Goal: Information Seeking & Learning: Check status

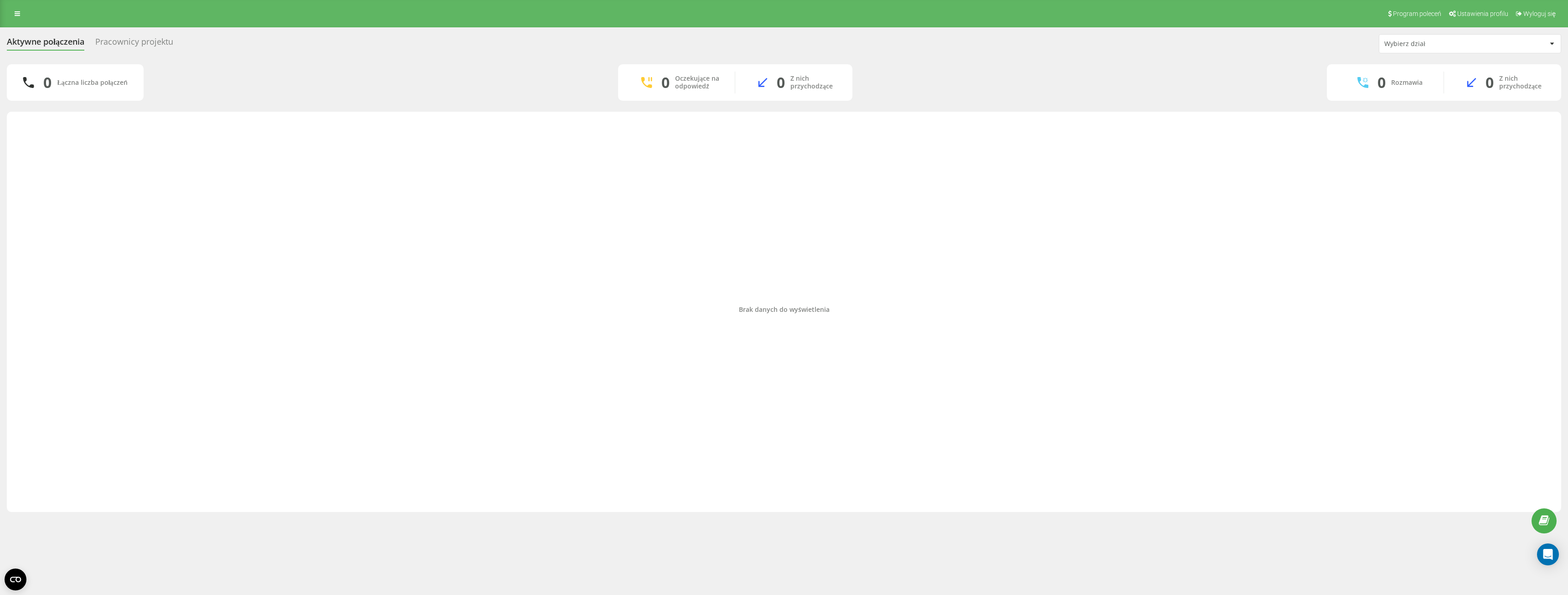
click at [135, 41] on div "Pracownicy projektu" at bounding box center [134, 44] width 78 height 14
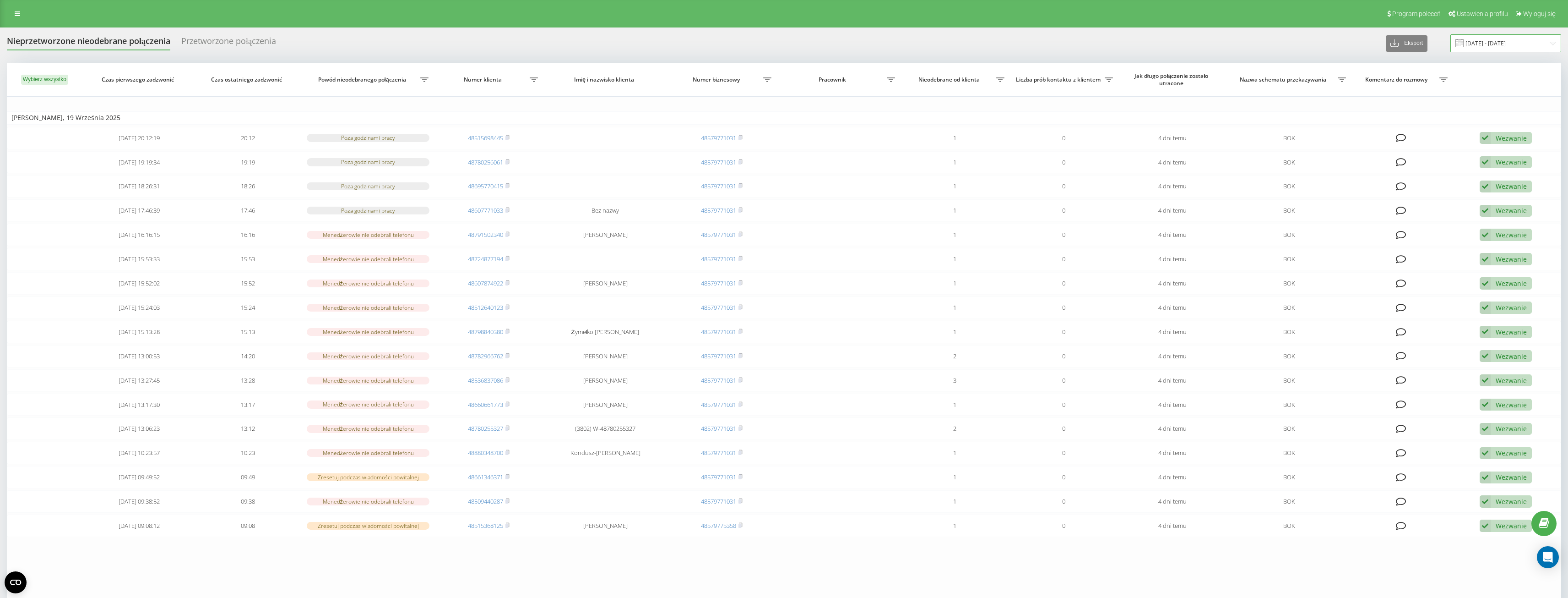
click at [1499, 45] on input "[DATE] - [DATE]" at bounding box center [1505, 43] width 111 height 18
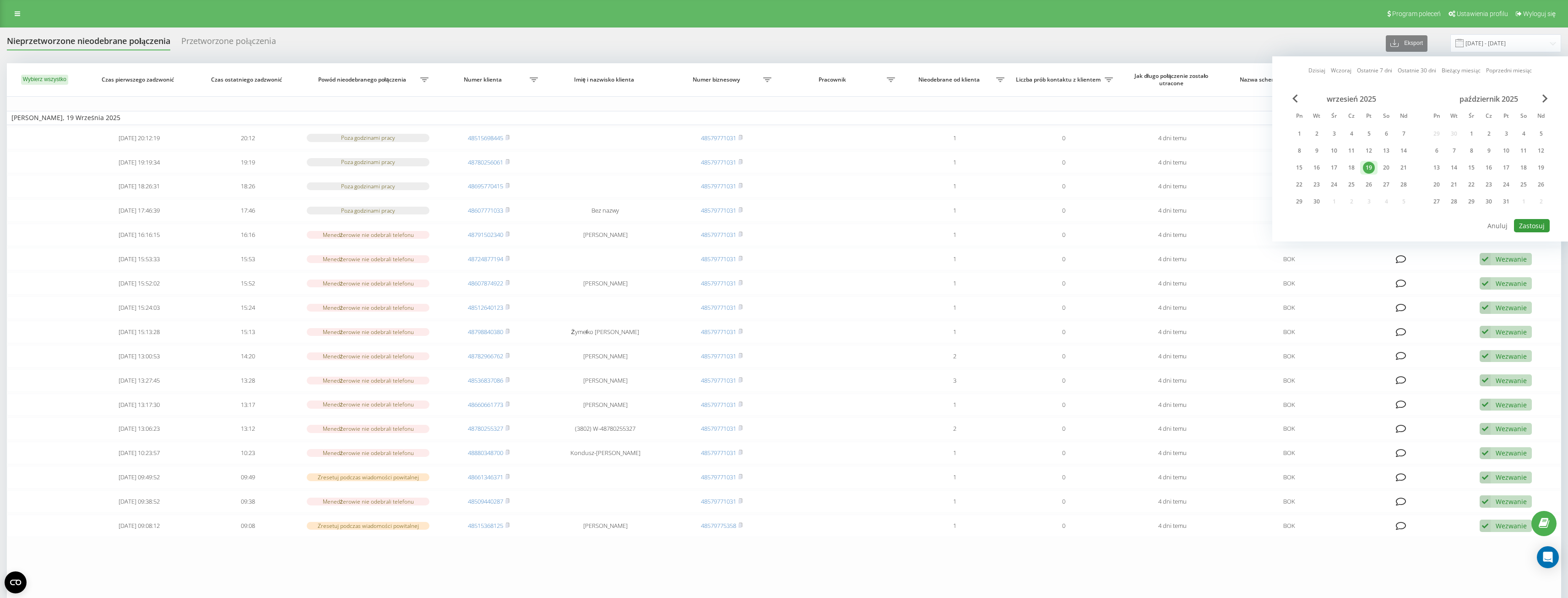
click at [1540, 223] on button "Zastosuj" at bounding box center [1532, 225] width 36 height 13
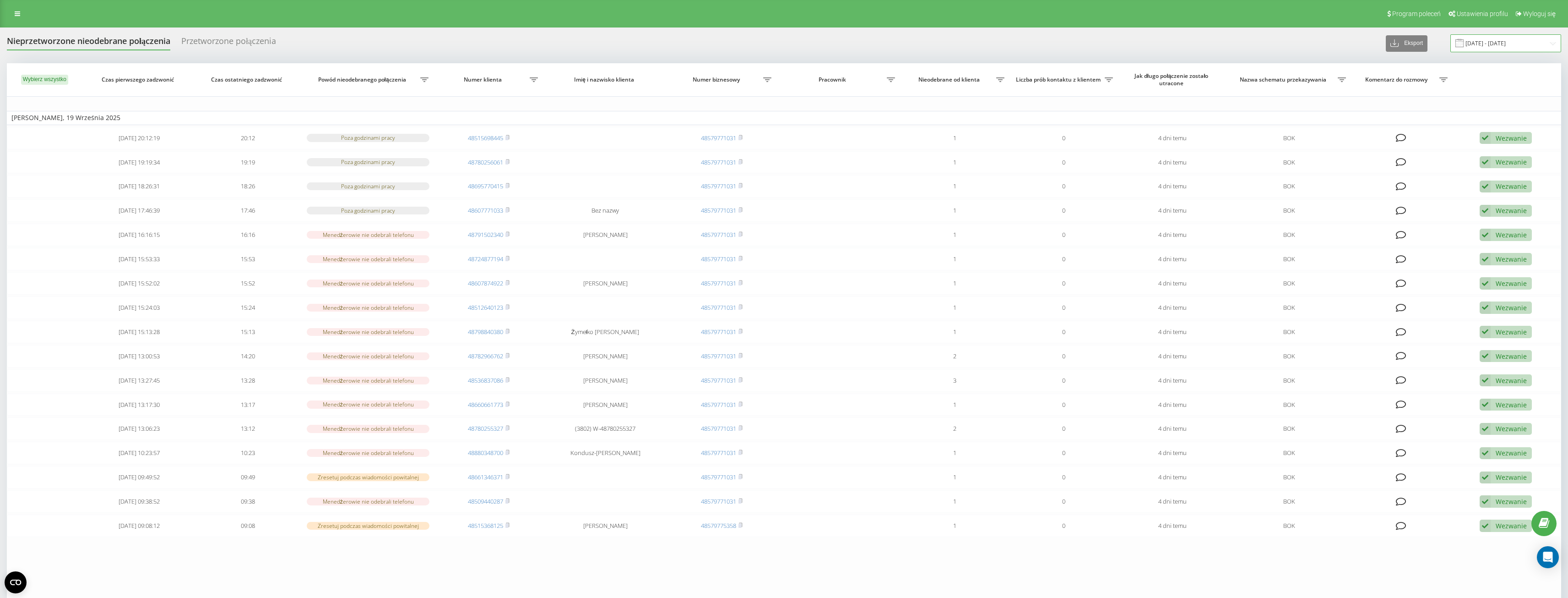
click at [1493, 50] on input "19.09.2025 - 19.09.2025" at bounding box center [1505, 43] width 111 height 18
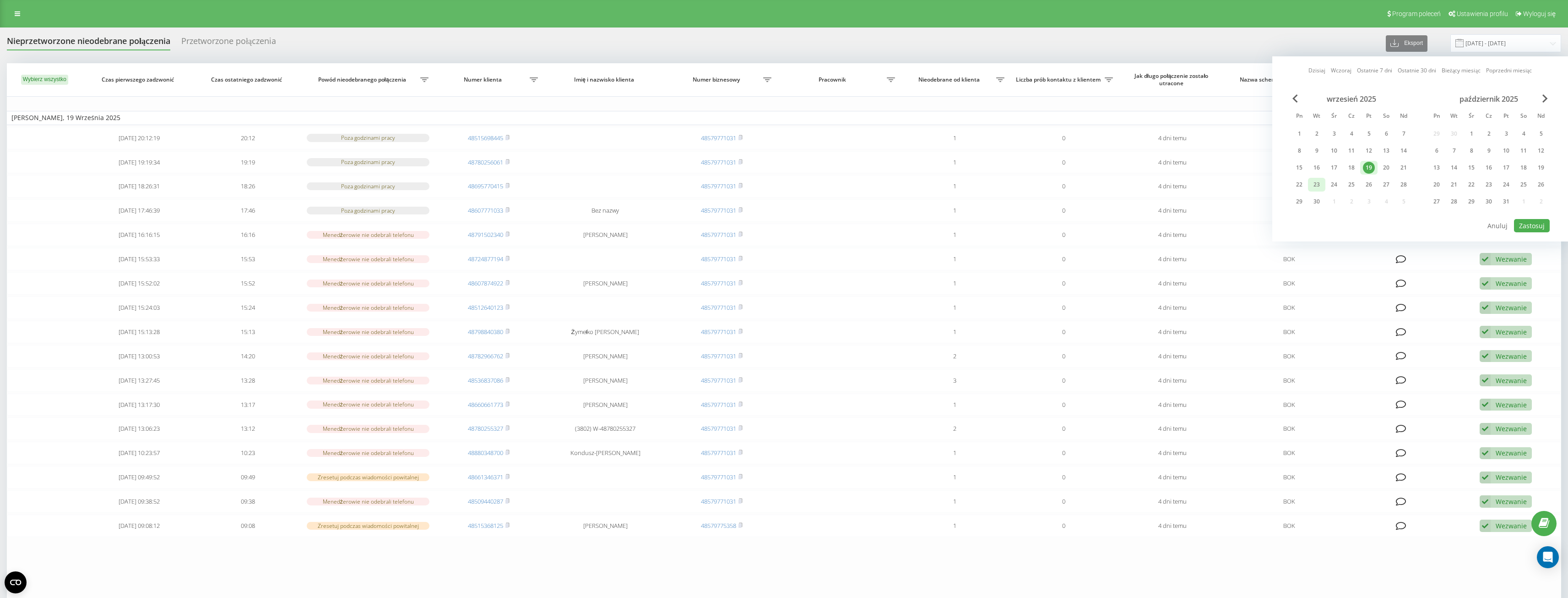
click at [1317, 186] on div "23" at bounding box center [1317, 185] width 12 height 12
click at [1530, 225] on button "Zastosuj" at bounding box center [1532, 225] width 36 height 13
type input "23.09.2025 - 23.09.2025"
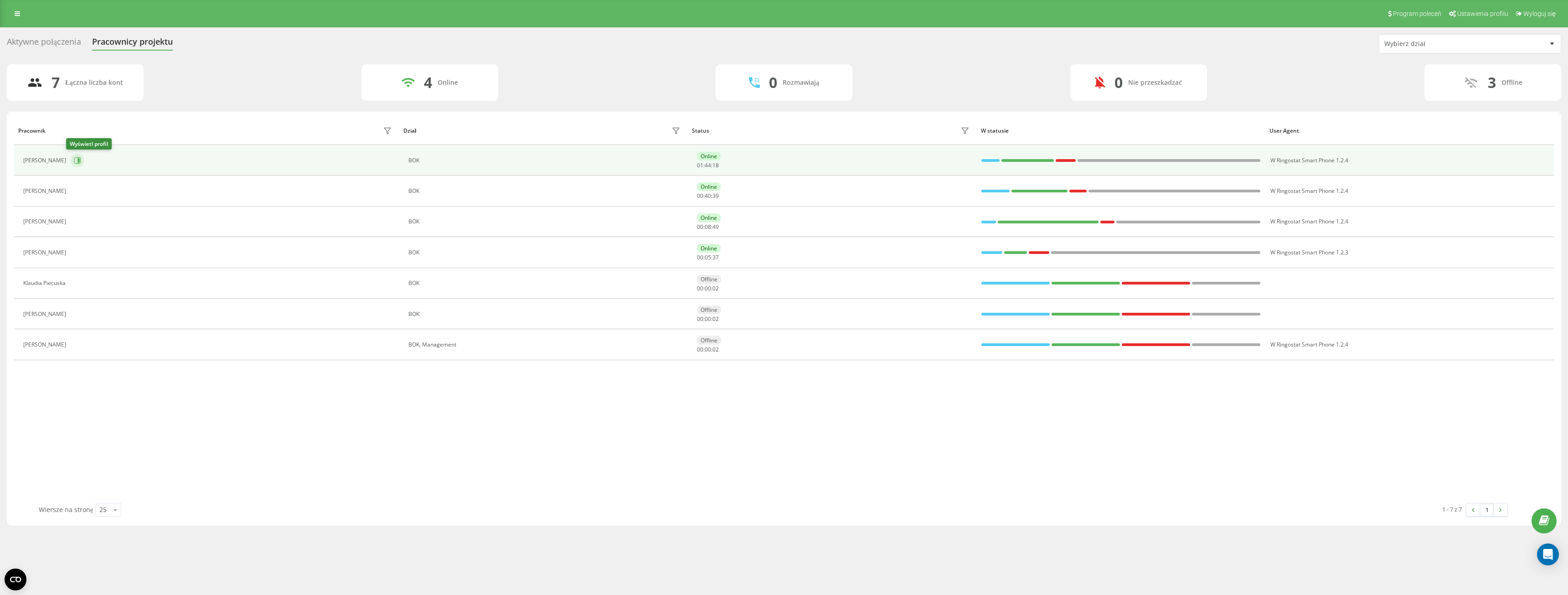
click at [77, 159] on icon at bounding box center [78, 160] width 7 height 7
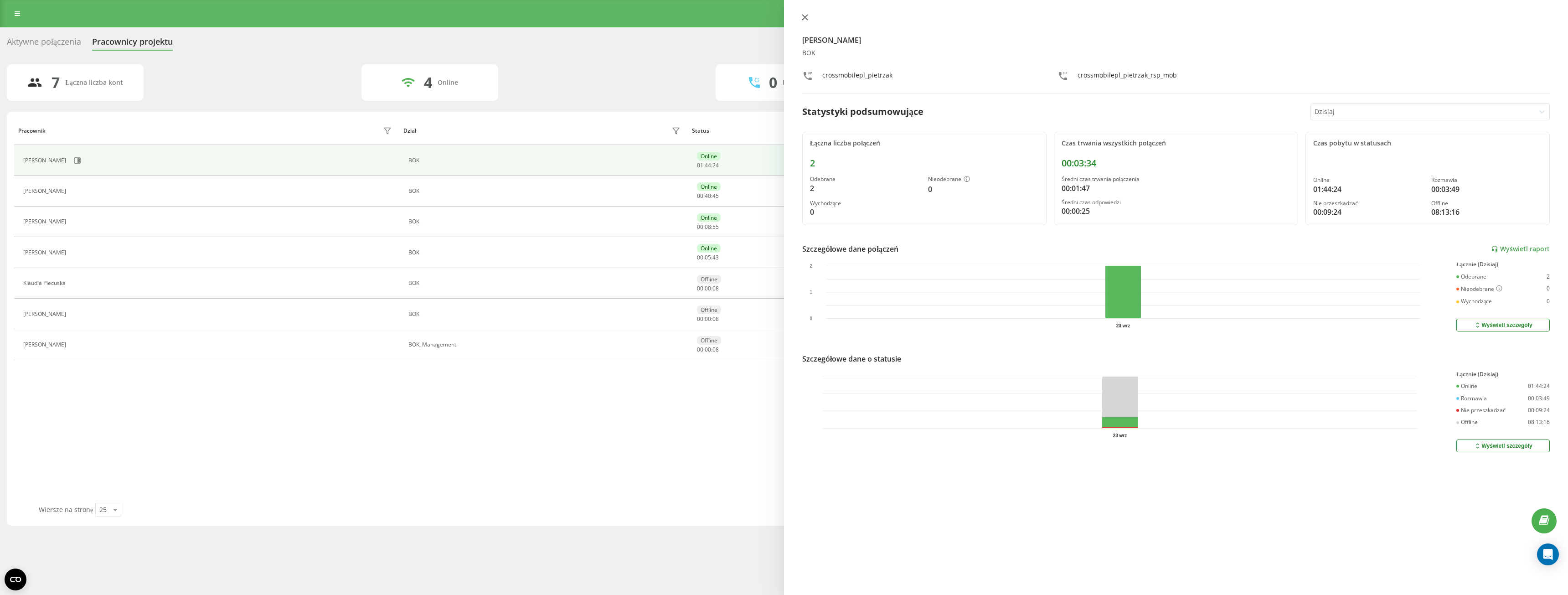
click at [805, 18] on icon at bounding box center [805, 18] width 6 height 6
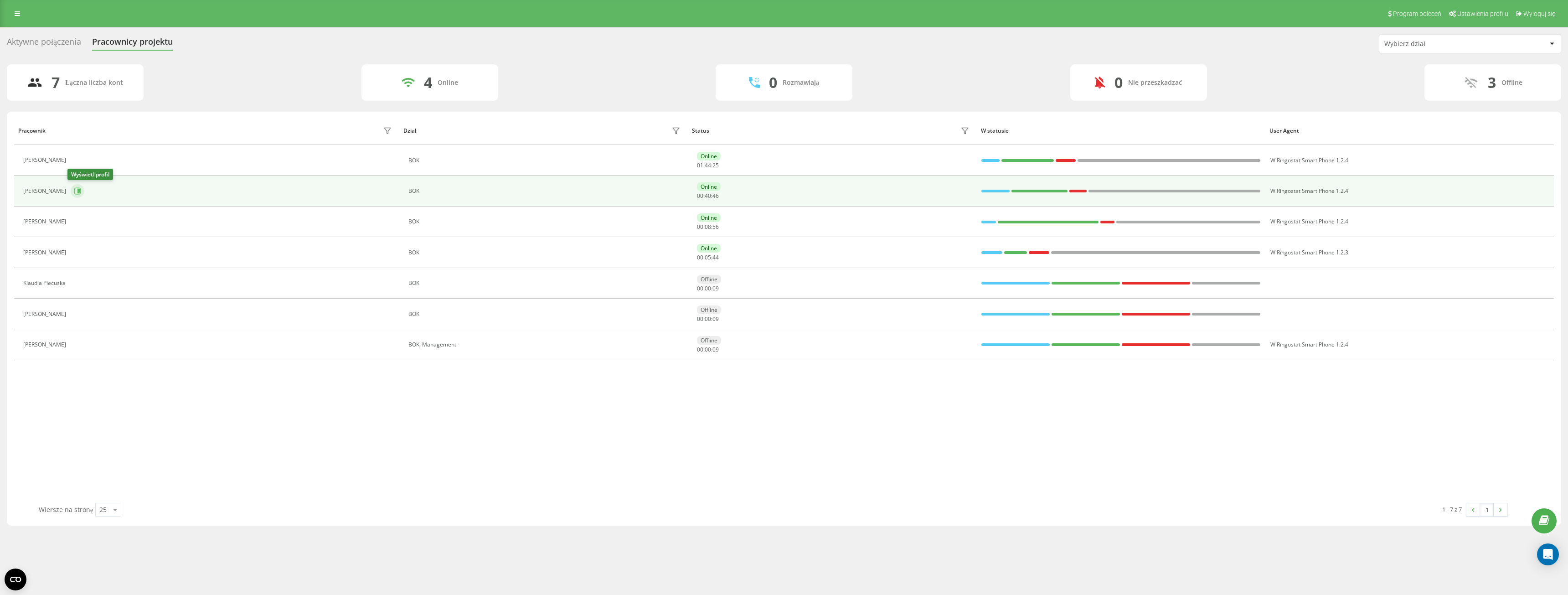
click at [77, 189] on icon at bounding box center [77, 191] width 7 height 7
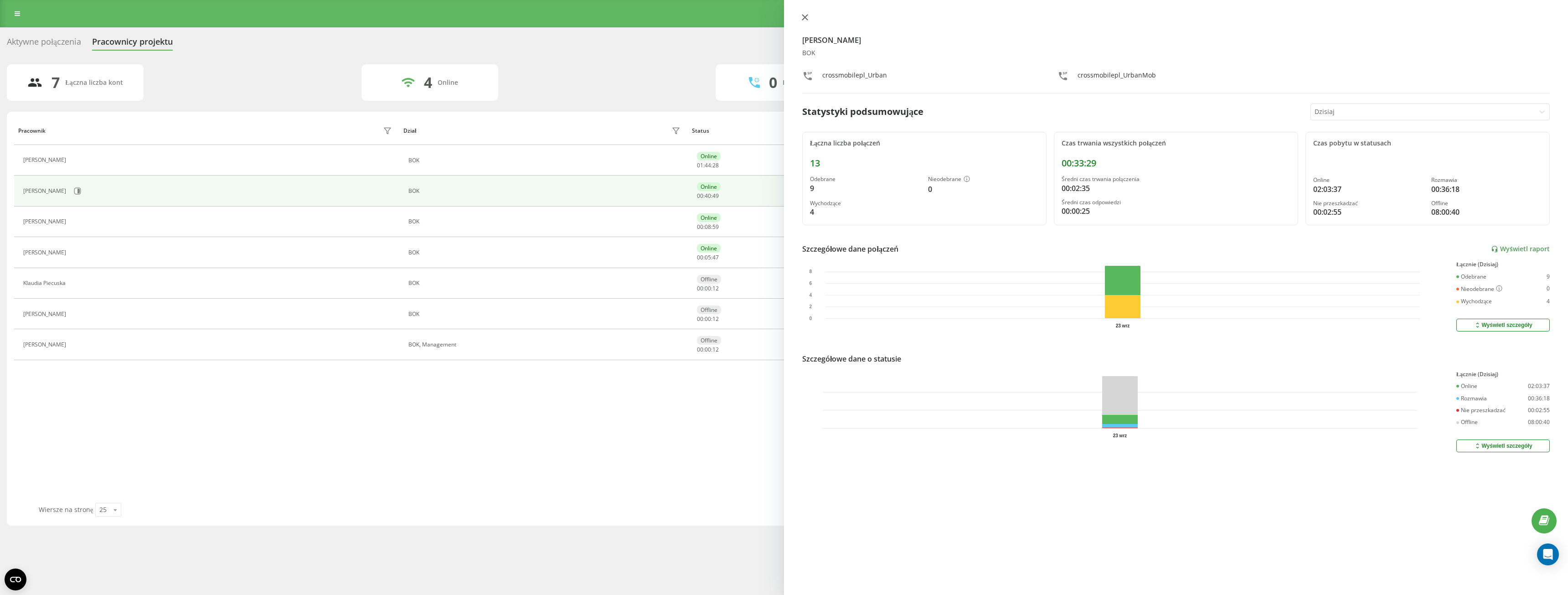
click at [804, 19] on icon at bounding box center [805, 18] width 6 height 6
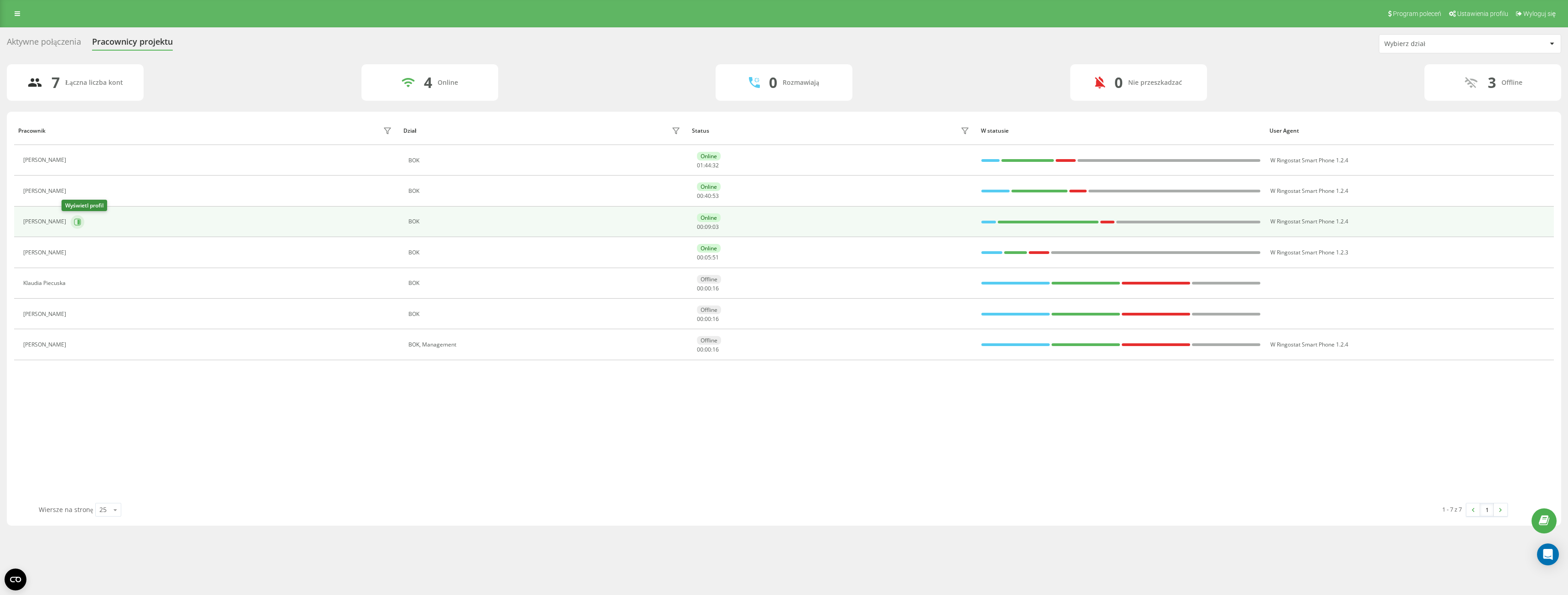
click at [74, 222] on icon at bounding box center [77, 222] width 7 height 7
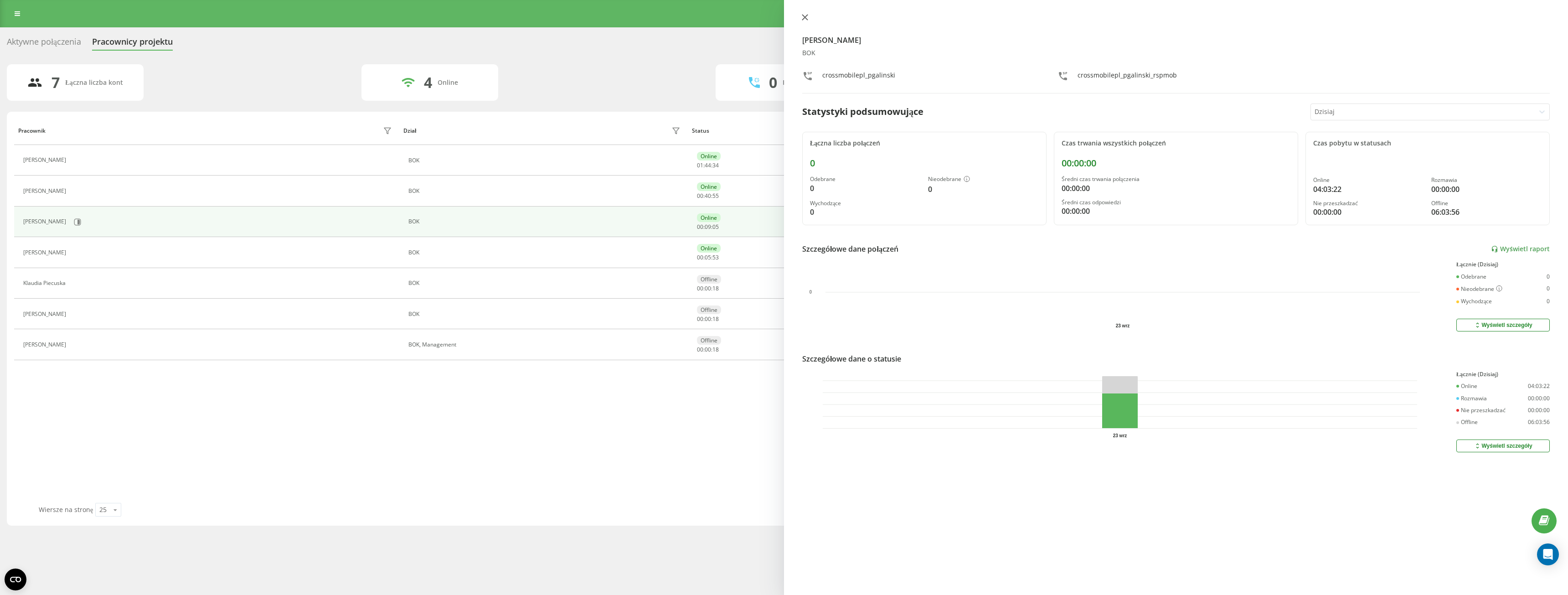
click at [807, 16] on icon at bounding box center [805, 18] width 6 height 6
